Goal: Find contact information: Find contact information

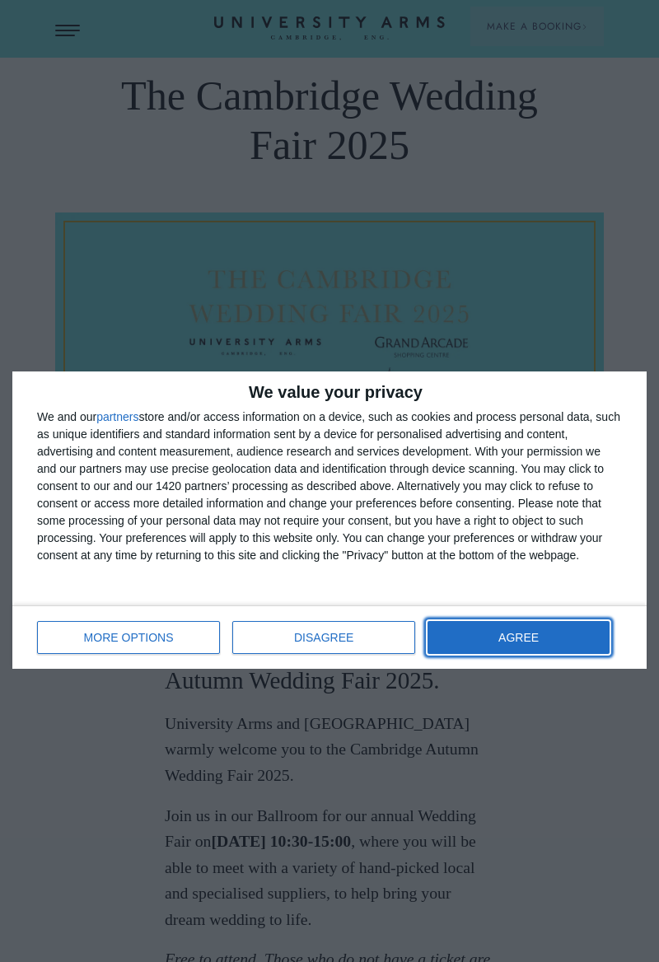
click at [498, 643] on span "AGREE" at bounding box center [518, 638] width 40 height 12
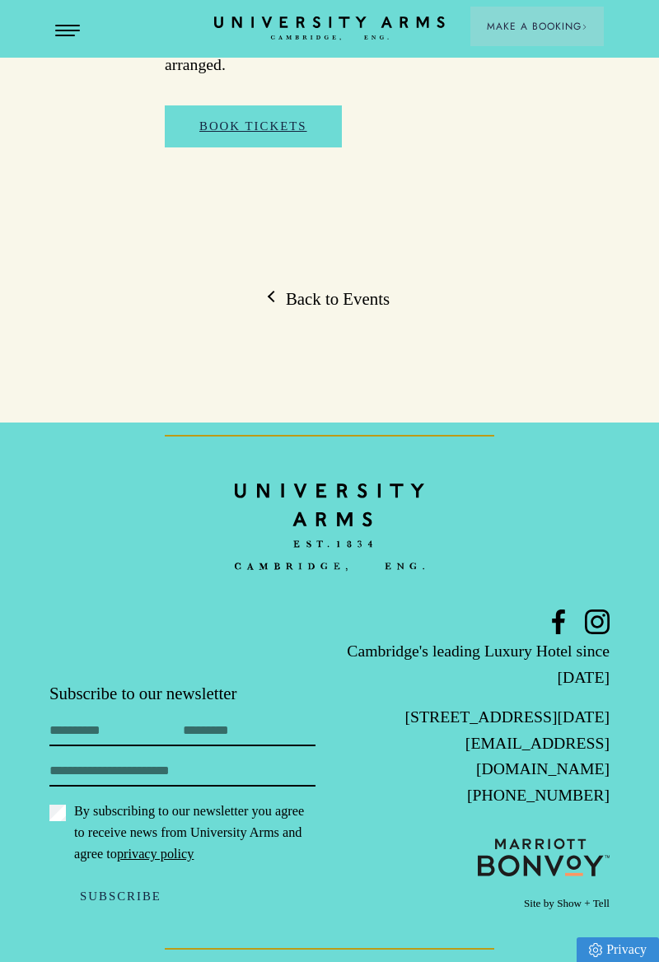
scroll to position [6344, 0]
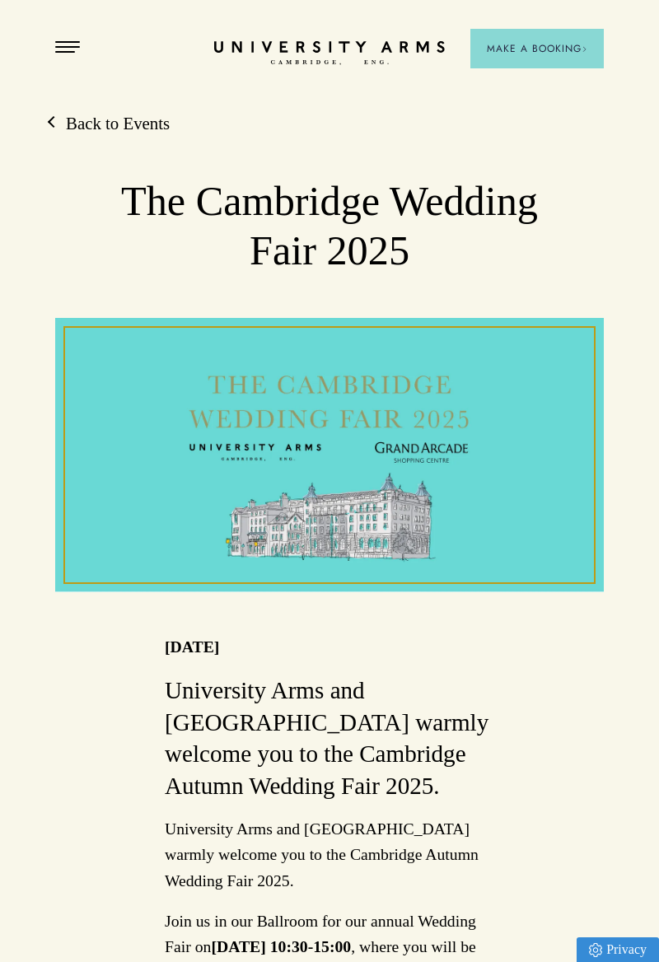
click at [66, 54] on button "Open Menu" at bounding box center [67, 47] width 25 height 13
